Goal: Navigation & Orientation: Find specific page/section

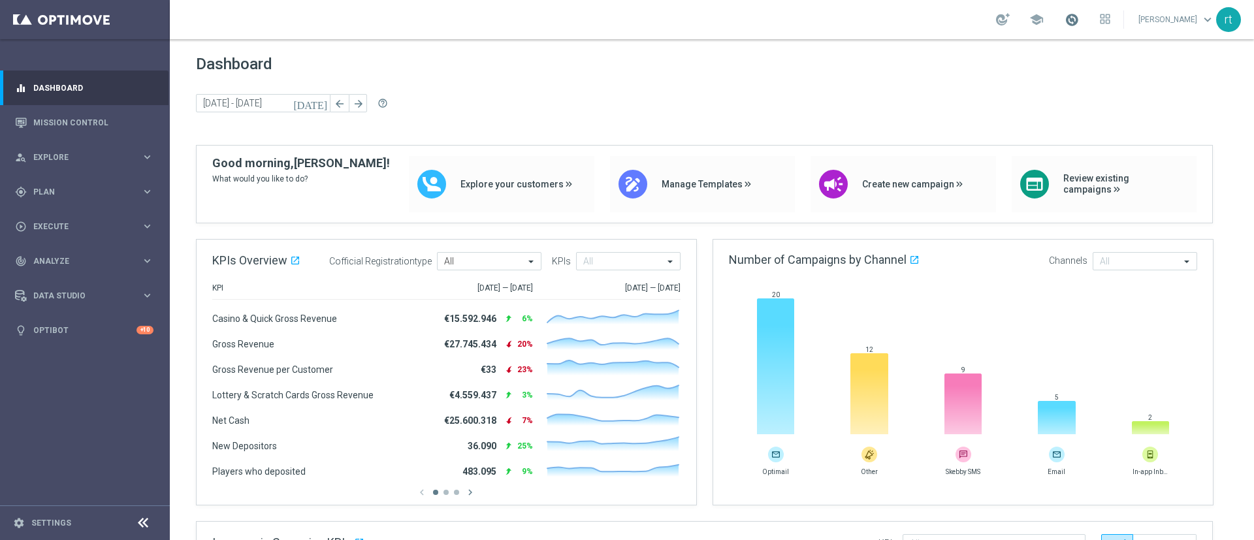
click at [1079, 25] on span at bounding box center [1072, 19] width 14 height 14
click at [835, 89] on div "Dashboard [DATE] [DATE] - [DATE] arrow_back arrow_forward help_outline" at bounding box center [712, 100] width 1032 height 90
click at [1079, 22] on span at bounding box center [1072, 19] width 14 height 14
click at [672, 56] on span "Dashboard" at bounding box center [712, 64] width 1032 height 18
click at [1095, 28] on div "school" at bounding box center [1053, 19] width 114 height 22
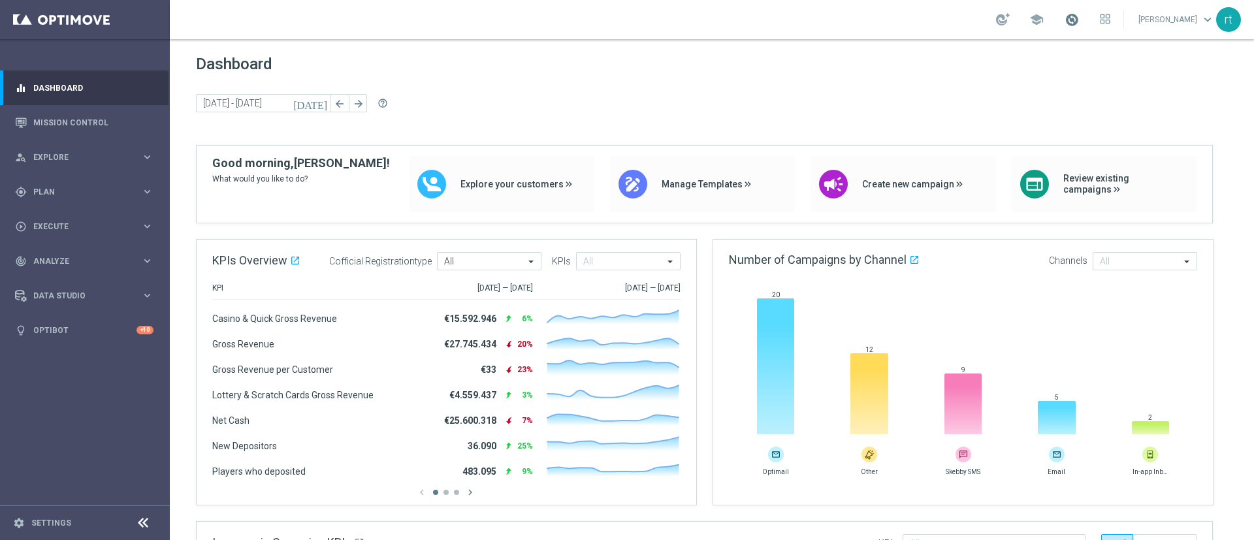
click at [1079, 24] on span at bounding box center [1072, 19] width 14 height 14
click at [793, 67] on span "Dashboard" at bounding box center [712, 64] width 1032 height 18
